Goal: Contribute content: Add original content to the website for others to see

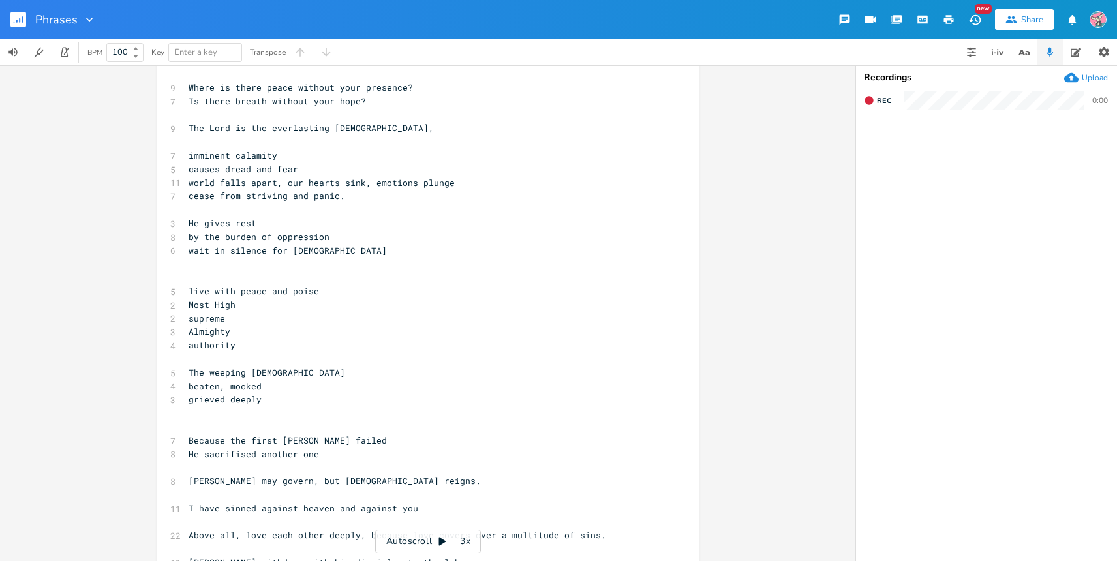
scroll to position [1516, 0]
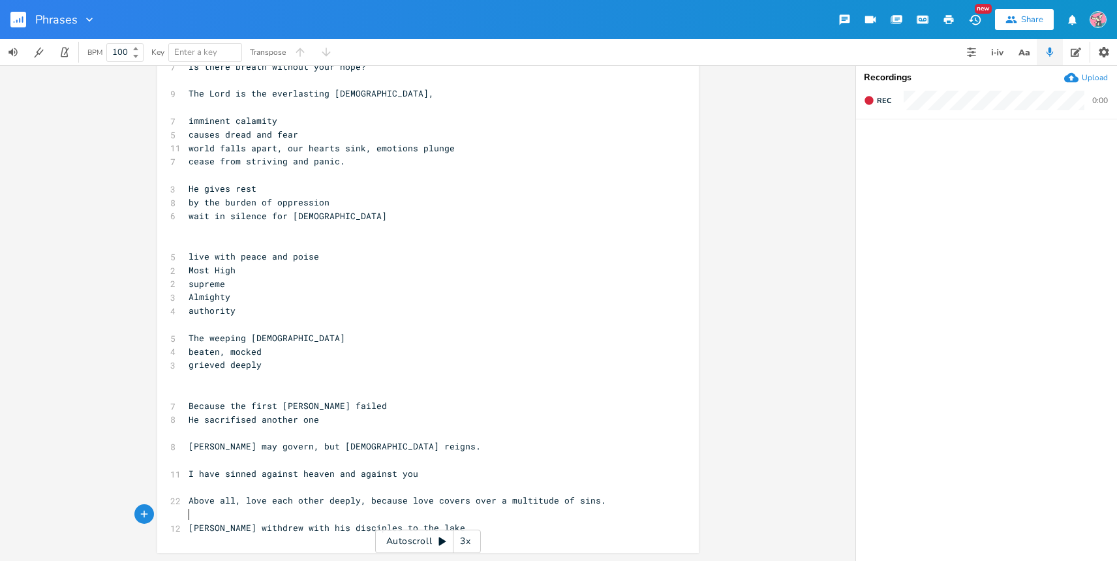
click at [477, 517] on pre "​" at bounding box center [421, 515] width 471 height 14
click at [472, 525] on pre "[PERSON_NAME] withdrew with his disciples to the lake" at bounding box center [421, 528] width 471 height 14
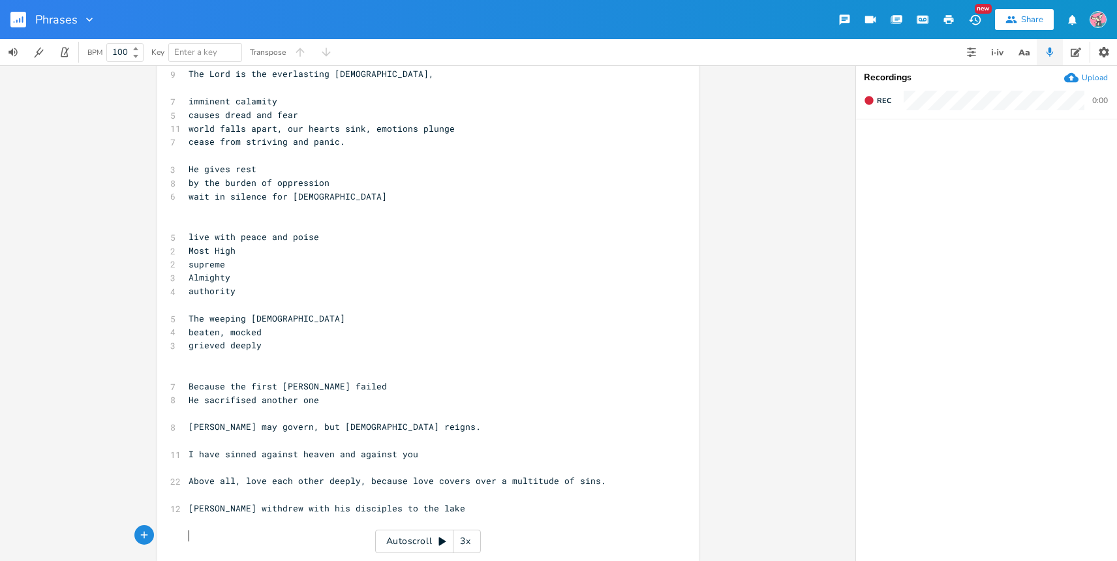
type textarea "[]"
type textarea "V"
type textarea "verse 1"
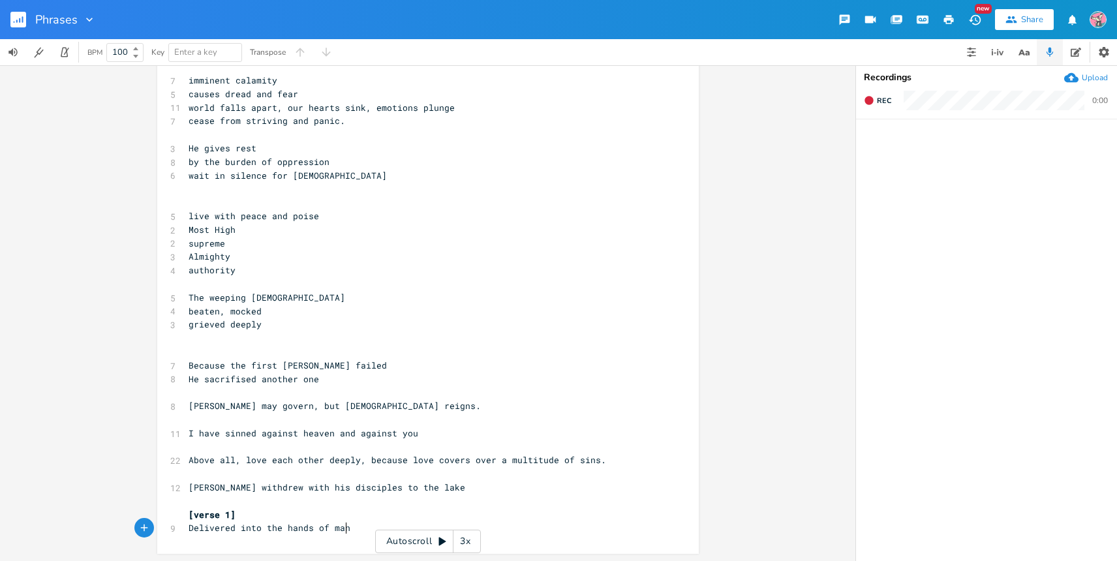
scroll to position [0, 123]
type textarea "Delivered into the hands of man"
type textarea "for Death"
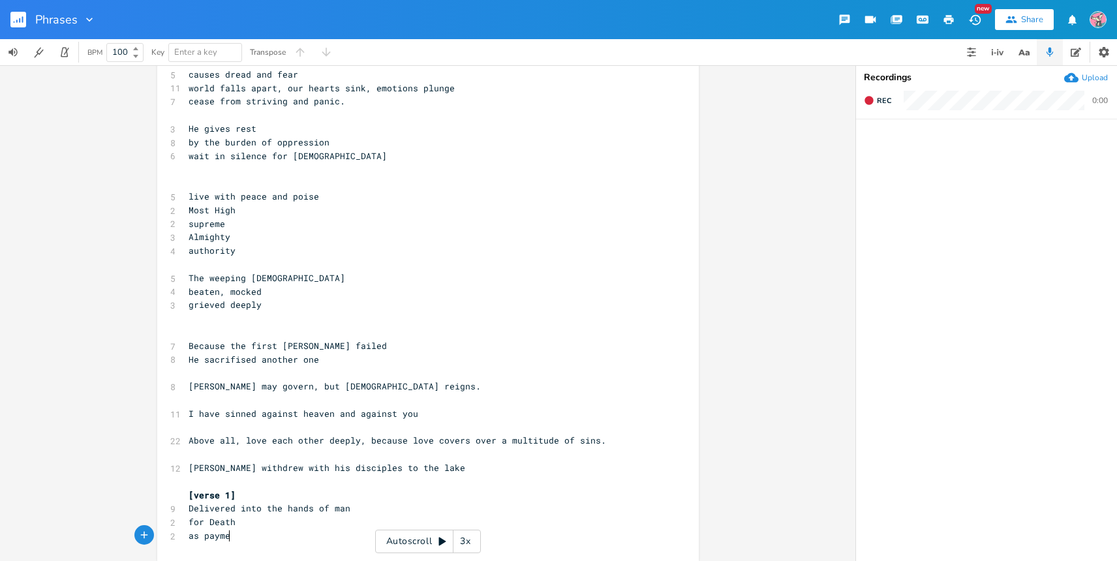
type textarea "as payment"
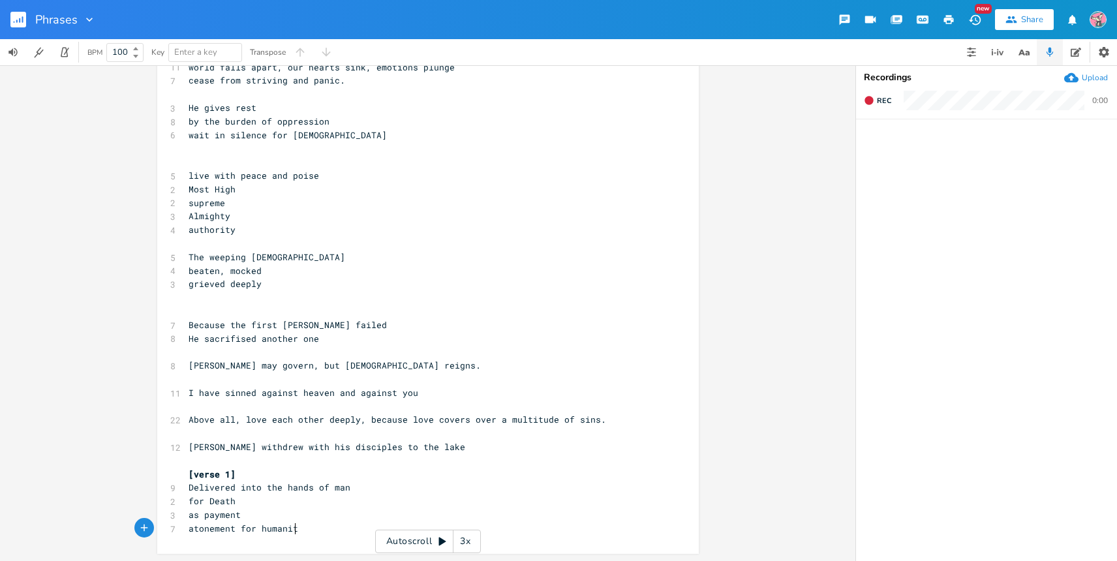
scroll to position [0, 93]
type textarea "atonement for humanity"
